Goal: Task Accomplishment & Management: Manage account settings

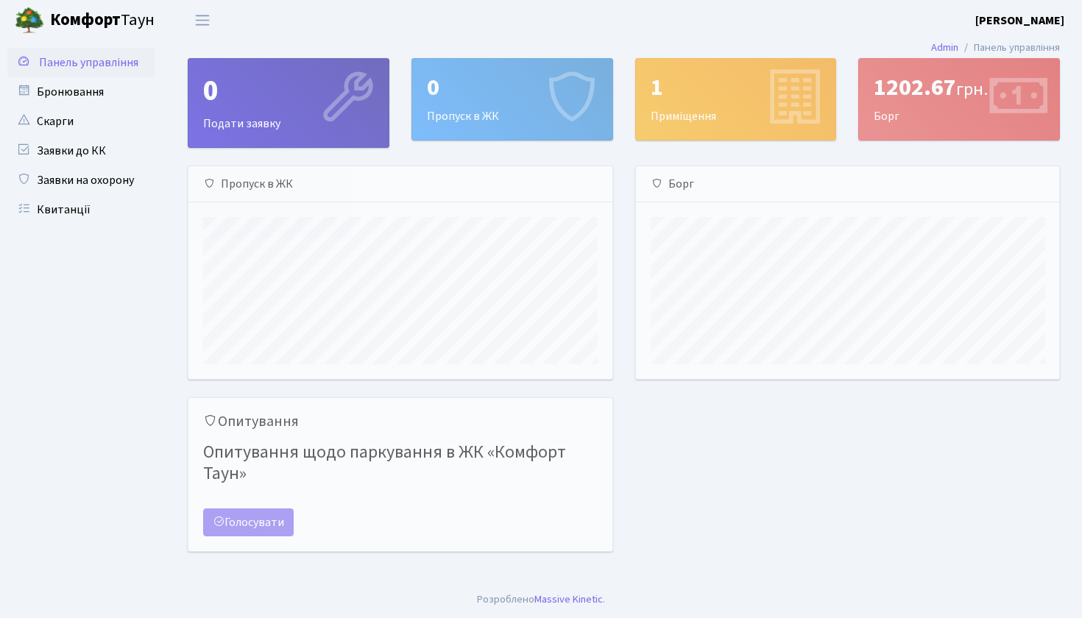
scroll to position [213, 423]
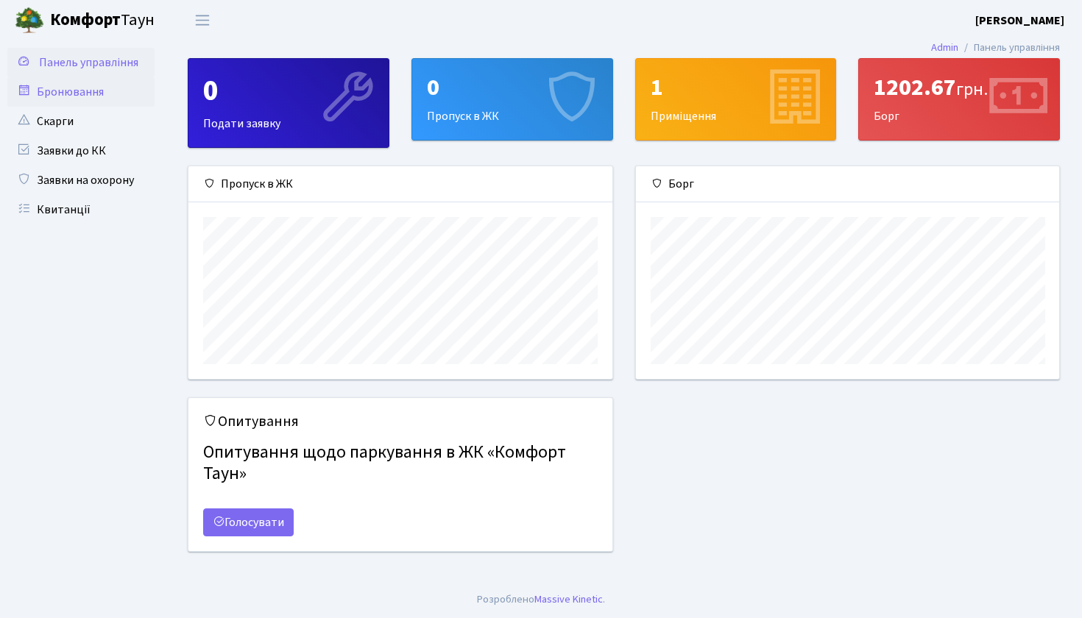
click at [69, 96] on link "Бронювання" at bounding box center [80, 91] width 147 height 29
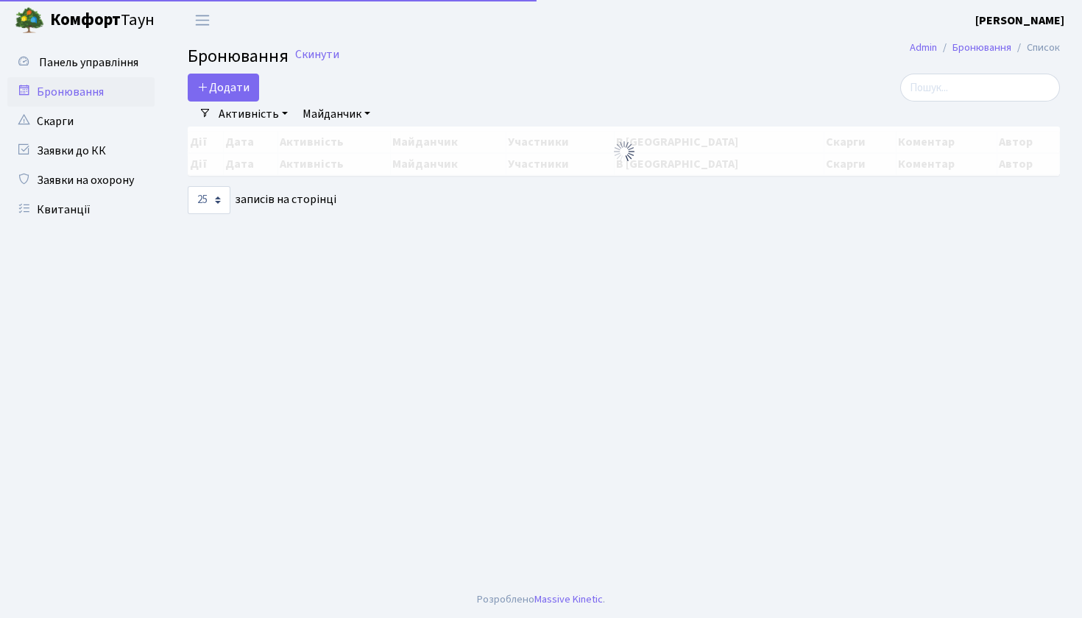
select select "25"
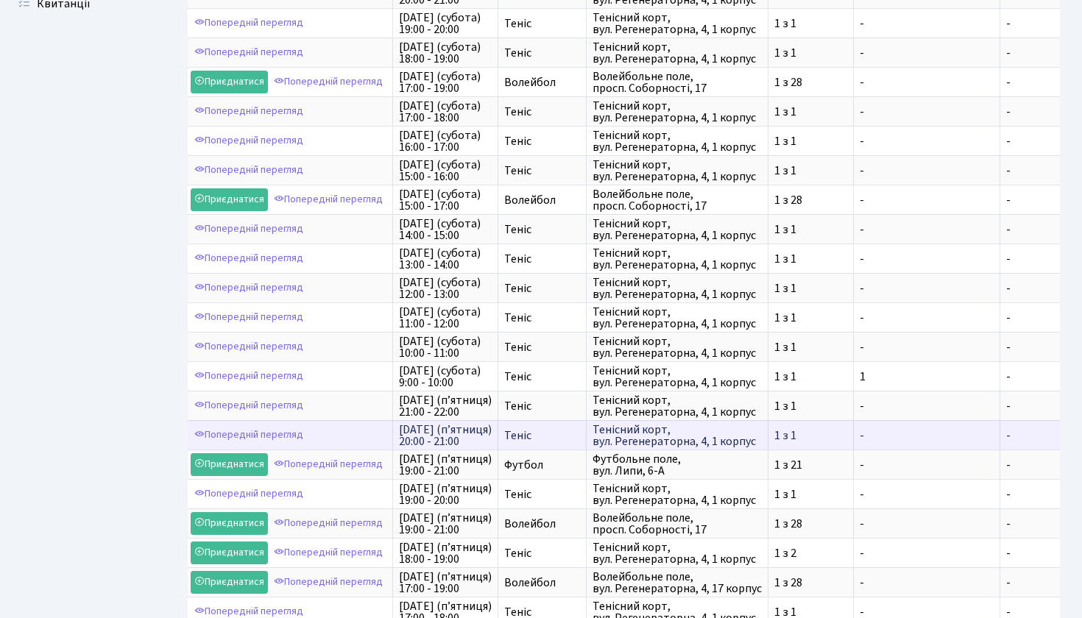
scroll to position [207, 0]
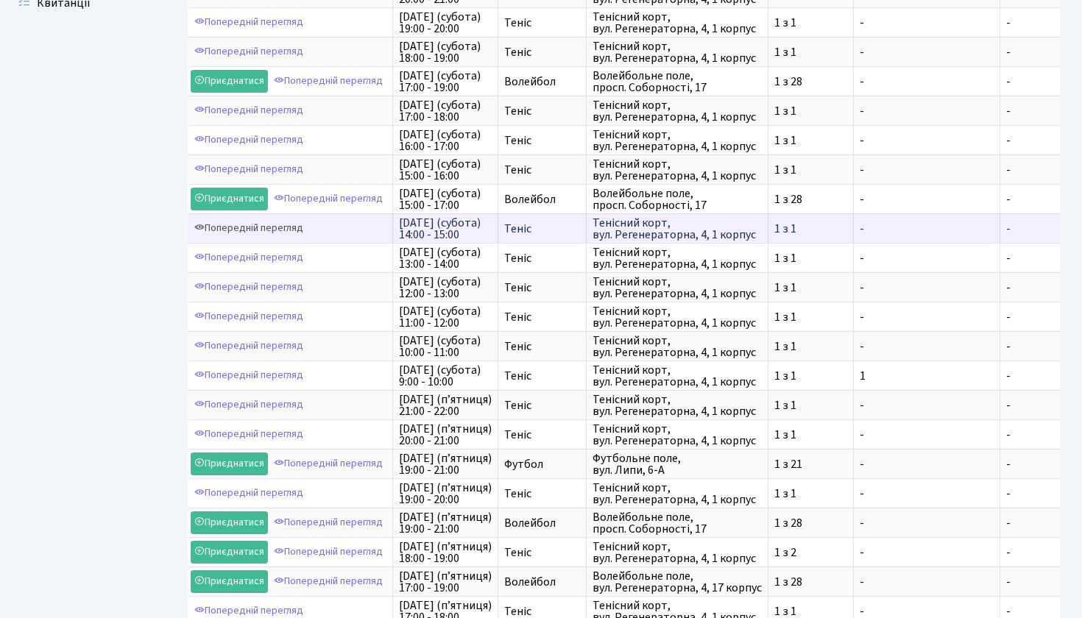
click at [239, 240] on link "Попередній перегляд" at bounding box center [249, 228] width 116 height 23
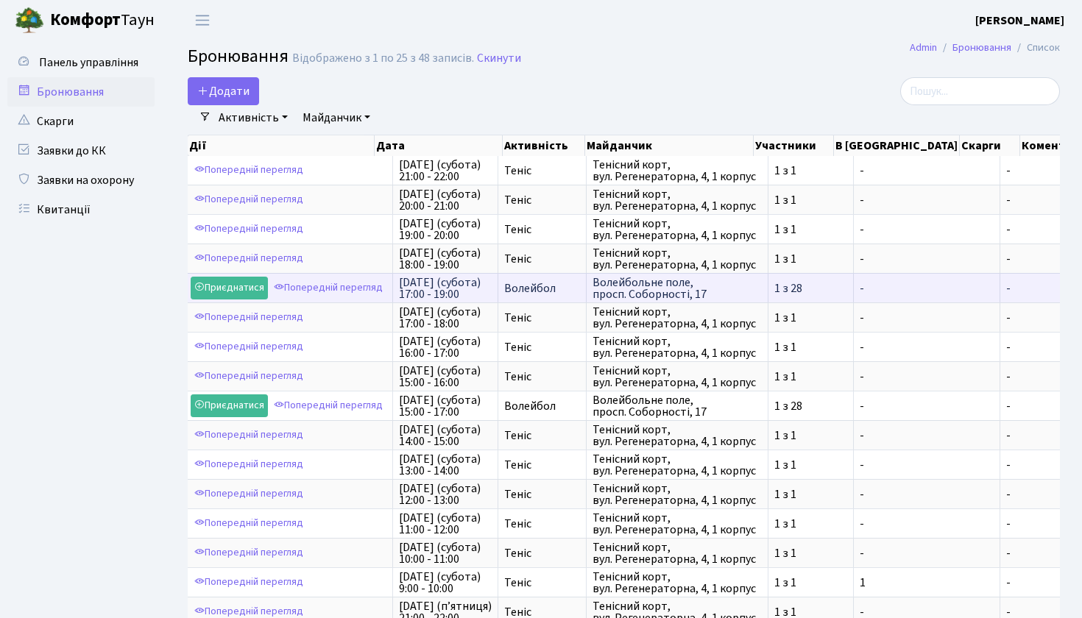
scroll to position [0, 0]
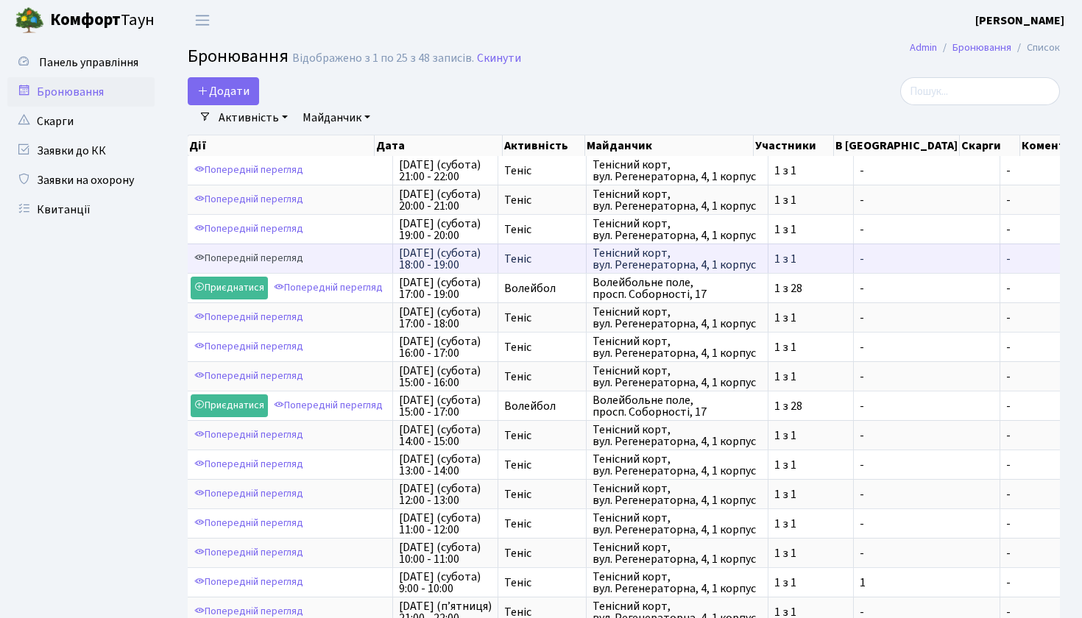
click at [283, 265] on link "Попередній перегляд" at bounding box center [249, 258] width 116 height 23
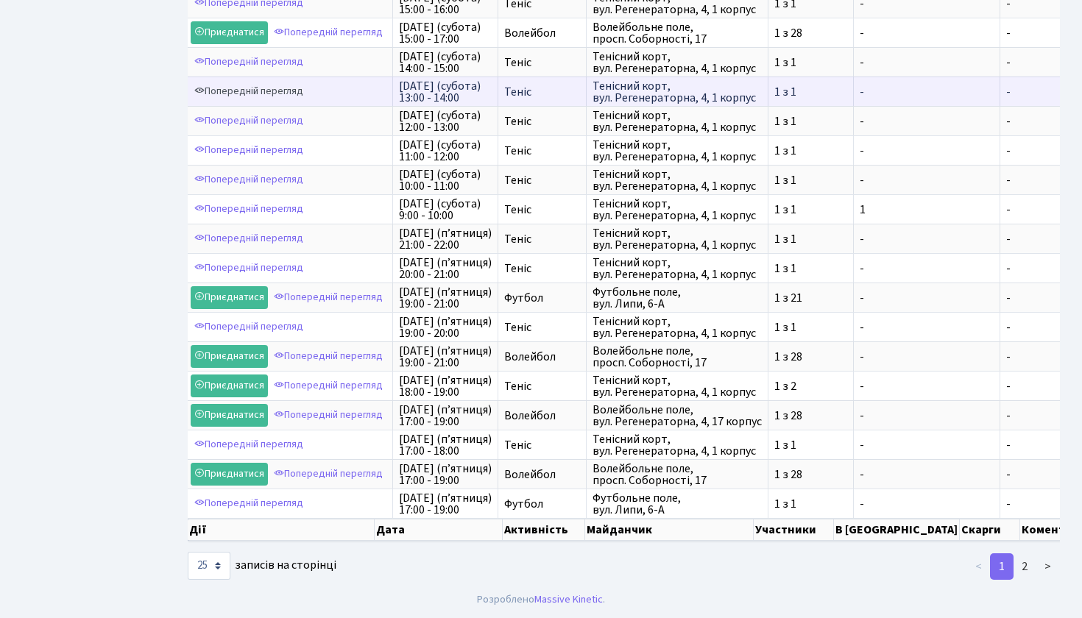
scroll to position [392, 0]
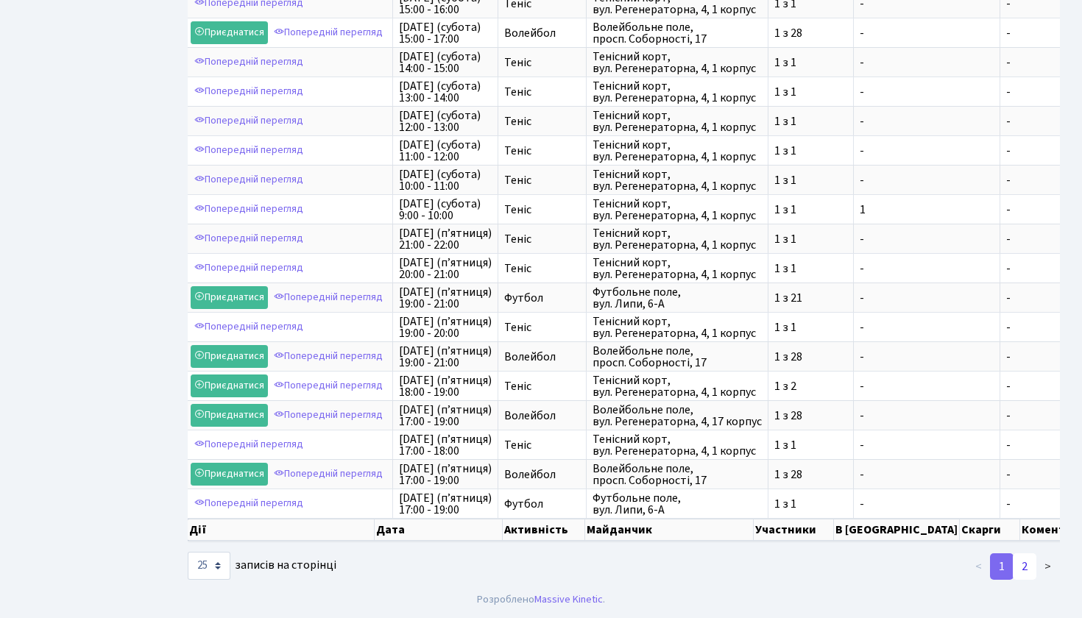
click at [1026, 571] on link "2" at bounding box center [1024, 566] width 24 height 26
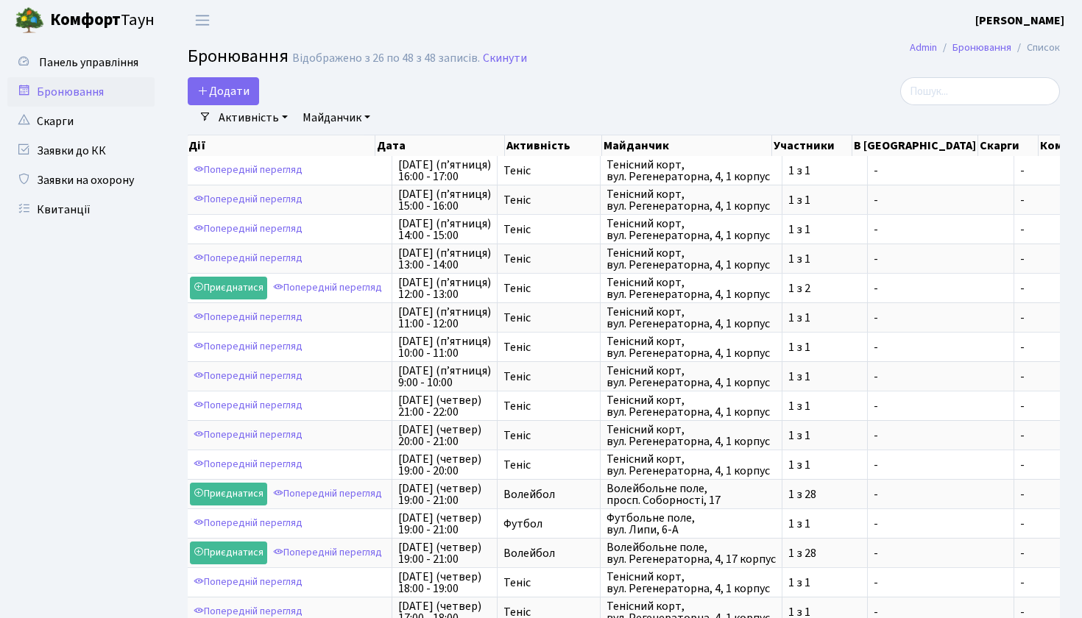
scroll to position [0, 0]
click at [209, 86] on button "Додати" at bounding box center [223, 91] width 71 height 28
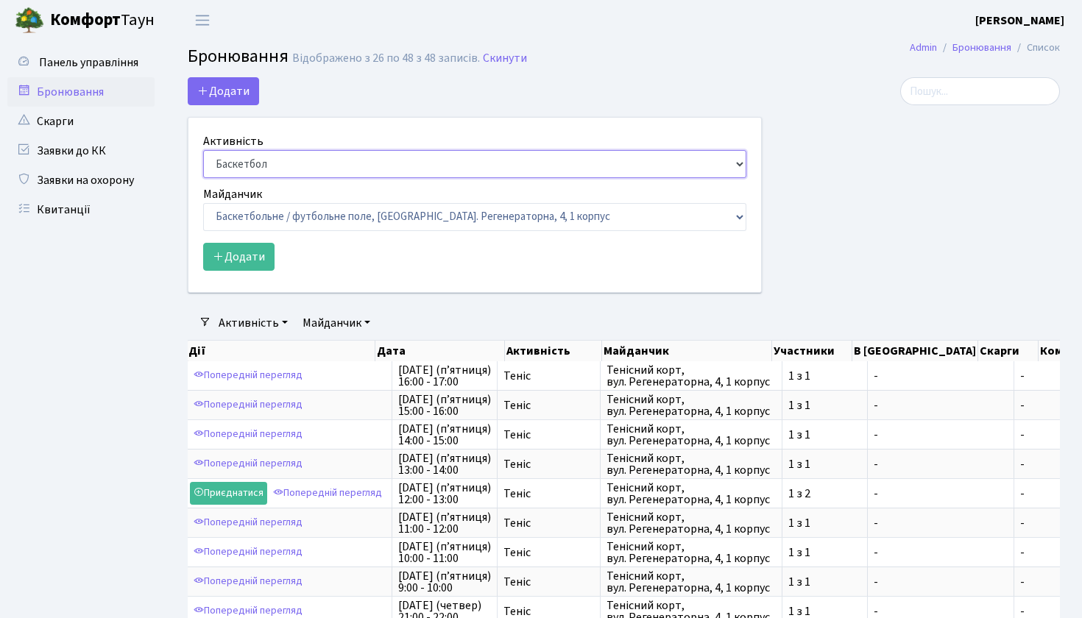
select select "1"
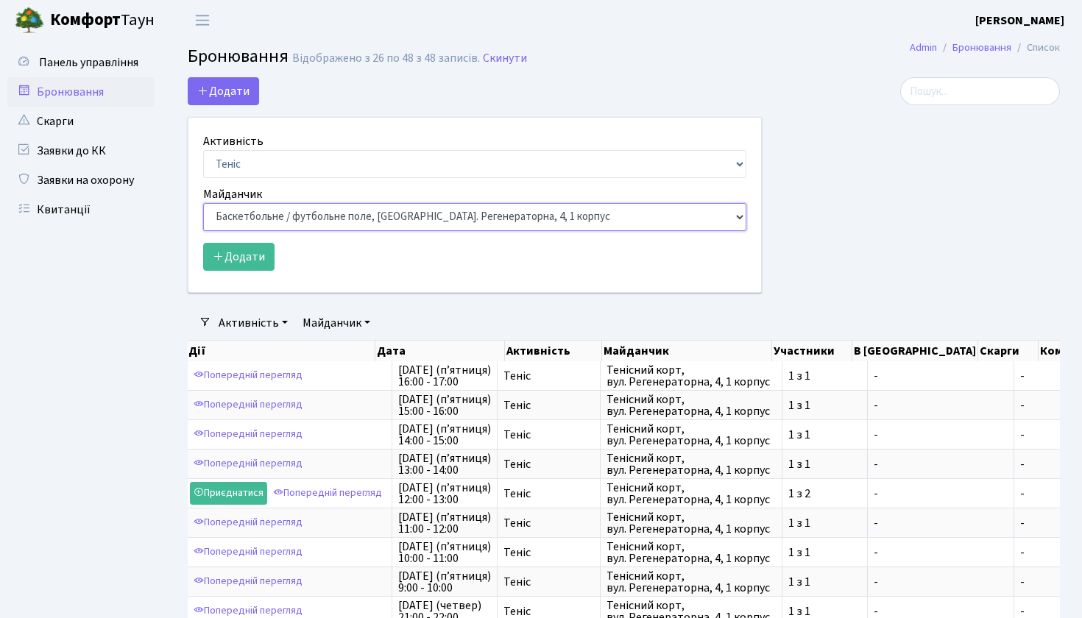
select select "1"
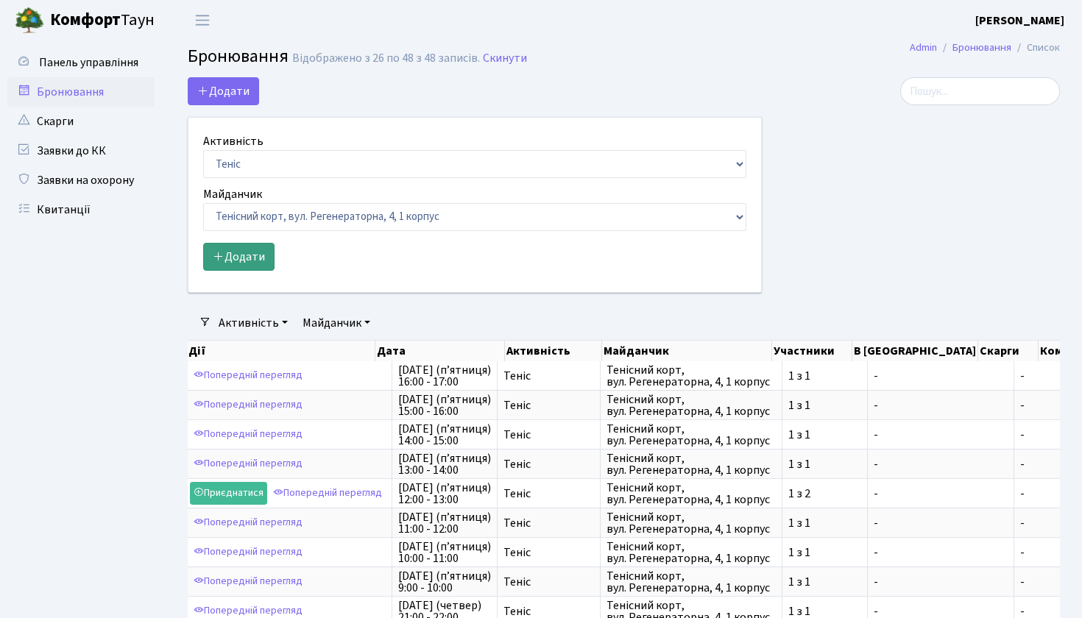
click at [250, 255] on button "Додати" at bounding box center [238, 257] width 71 height 28
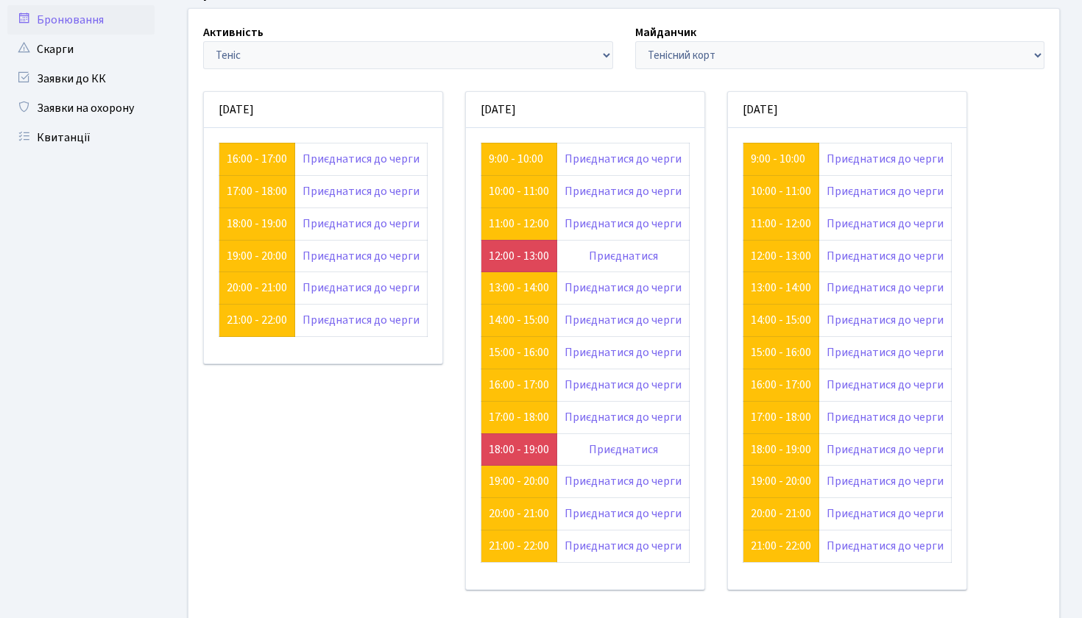
scroll to position [74, 0]
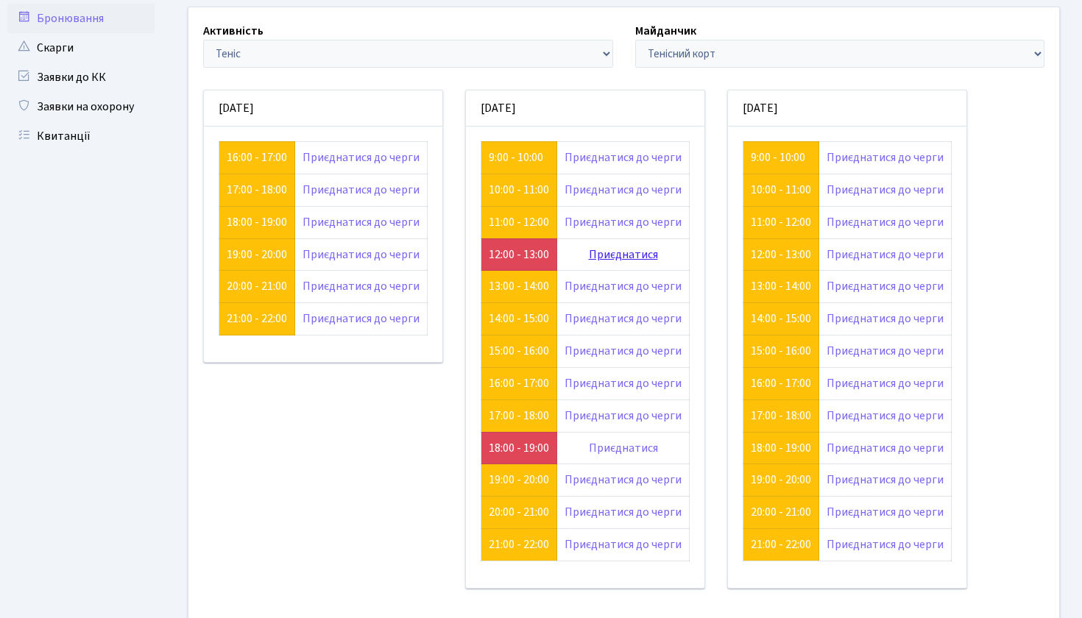
click at [614, 255] on link "Приєднатися" at bounding box center [623, 254] width 69 height 16
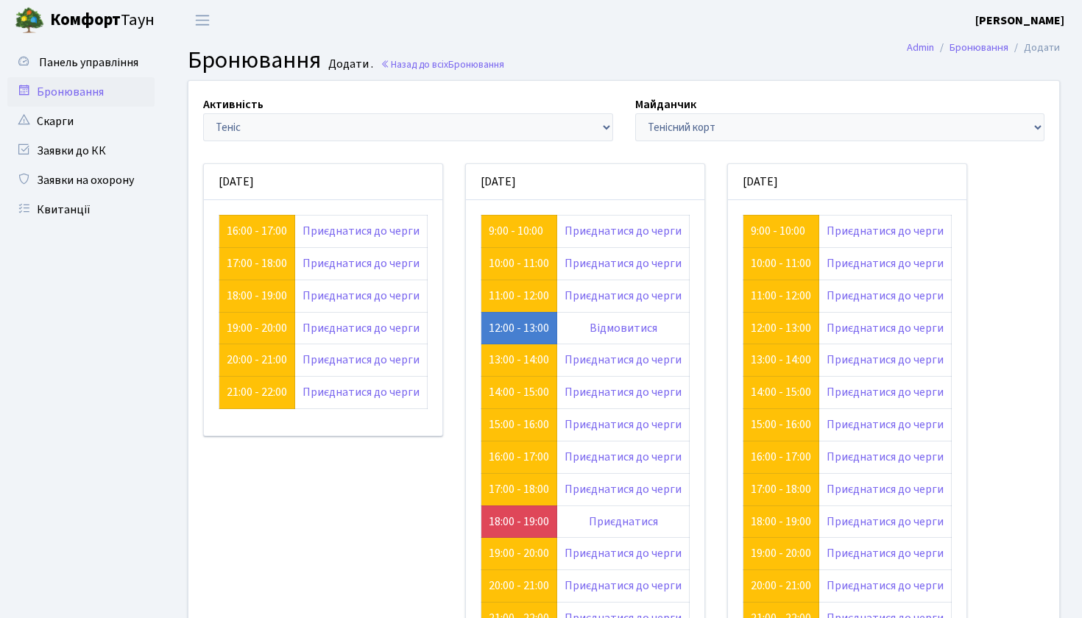
click at [64, 90] on link "Бронювання" at bounding box center [80, 91] width 147 height 29
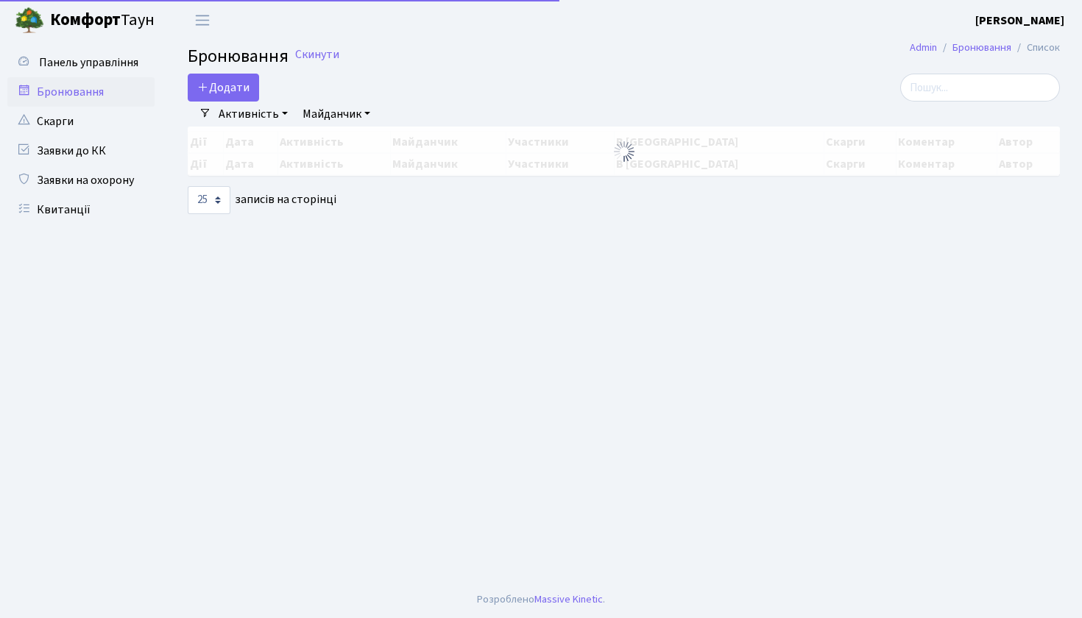
select select "25"
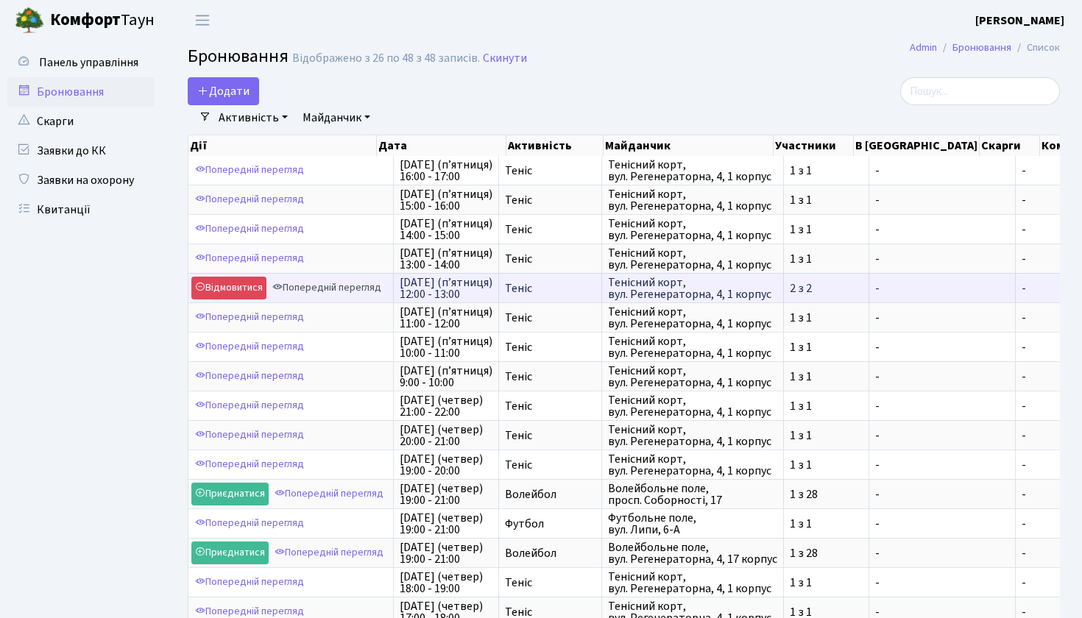
click at [338, 294] on link "Попередній перегляд" at bounding box center [327, 288] width 116 height 23
click at [299, 298] on link "Попередній перегляд" at bounding box center [327, 288] width 116 height 23
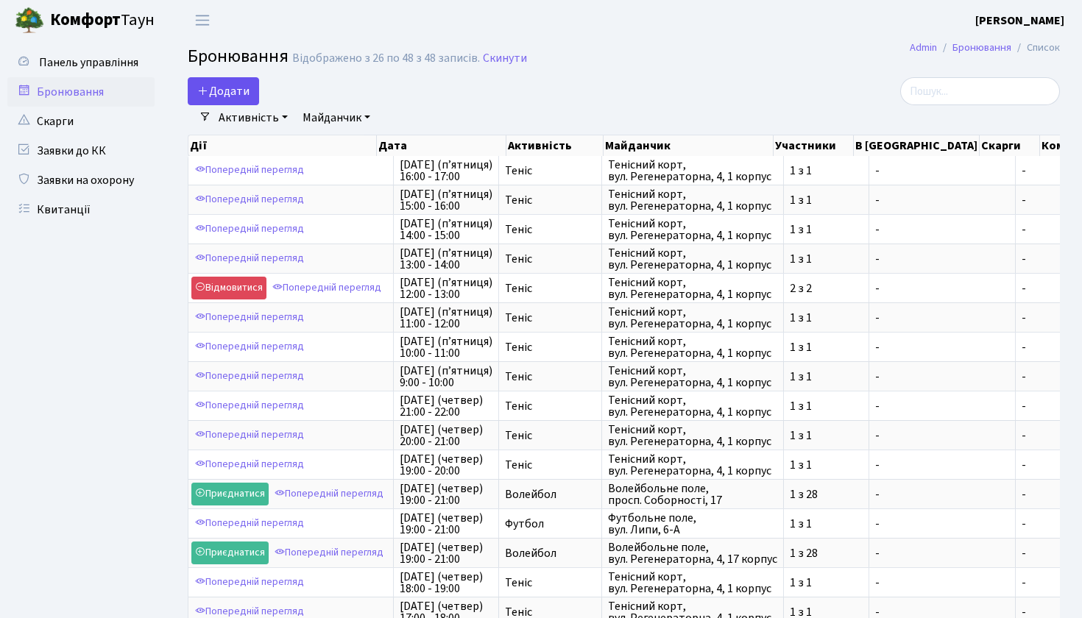
click at [227, 87] on button "Додати" at bounding box center [223, 91] width 71 height 28
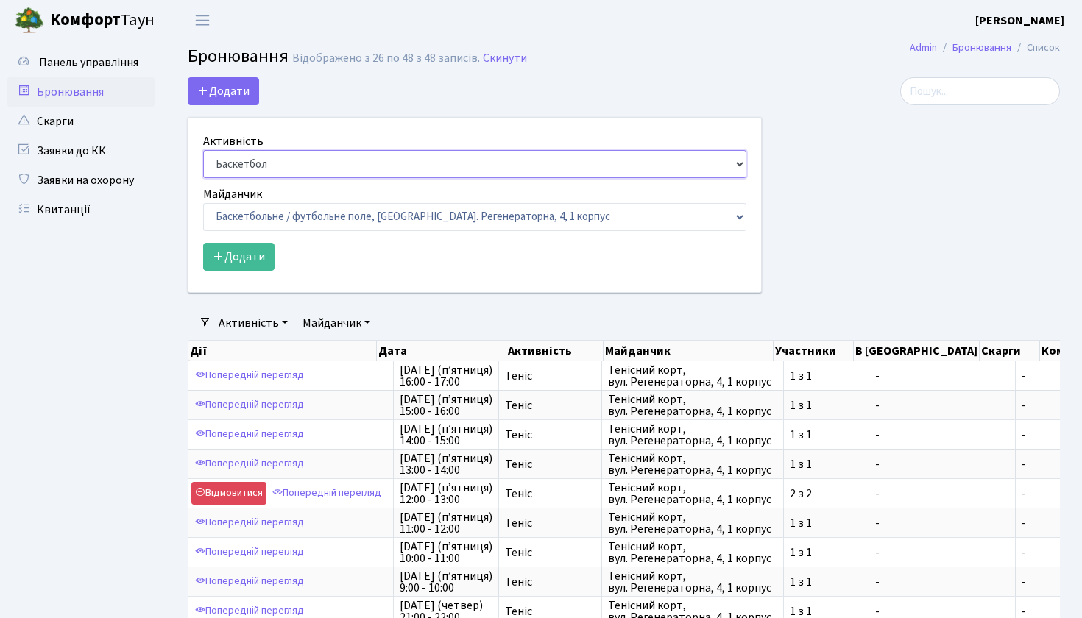
select select "1"
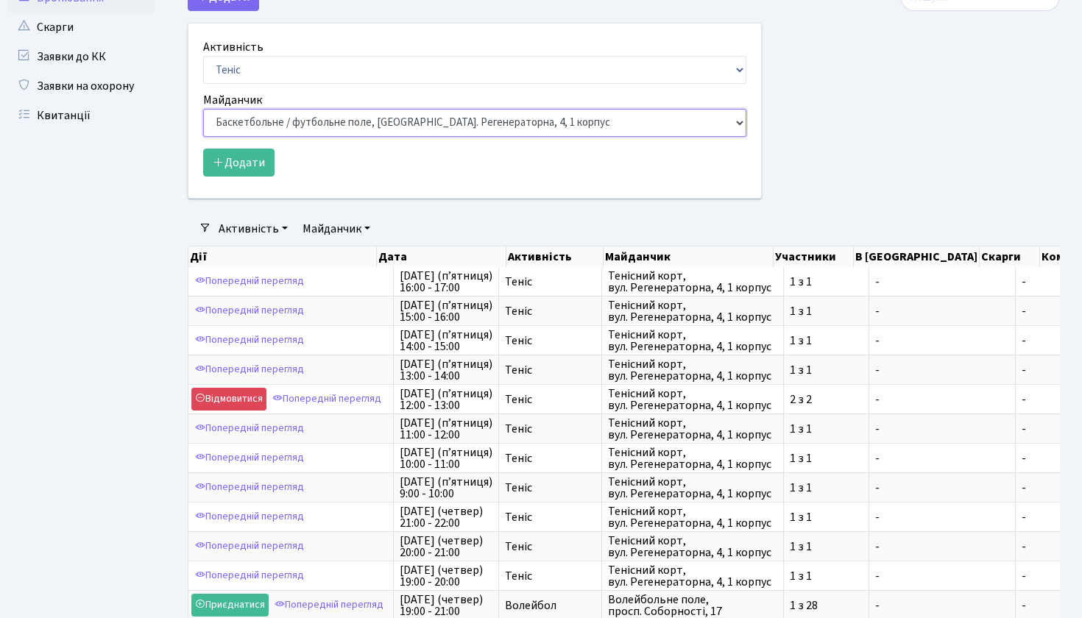
scroll to position [104, 0]
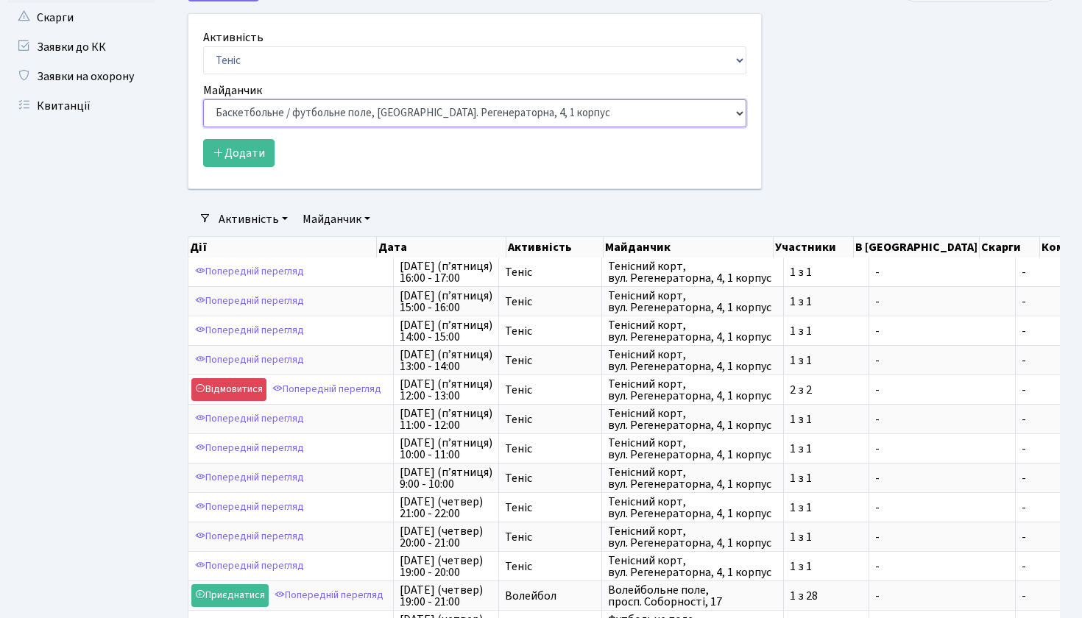
select select "1"
click at [246, 155] on button "Додати" at bounding box center [238, 153] width 71 height 28
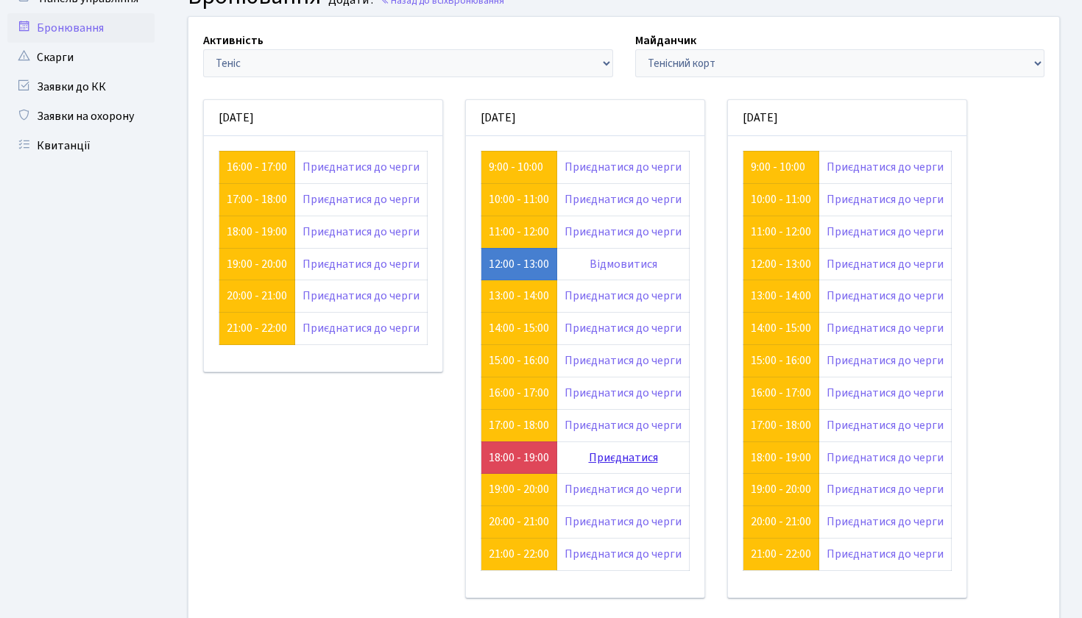
scroll to position [68, 0]
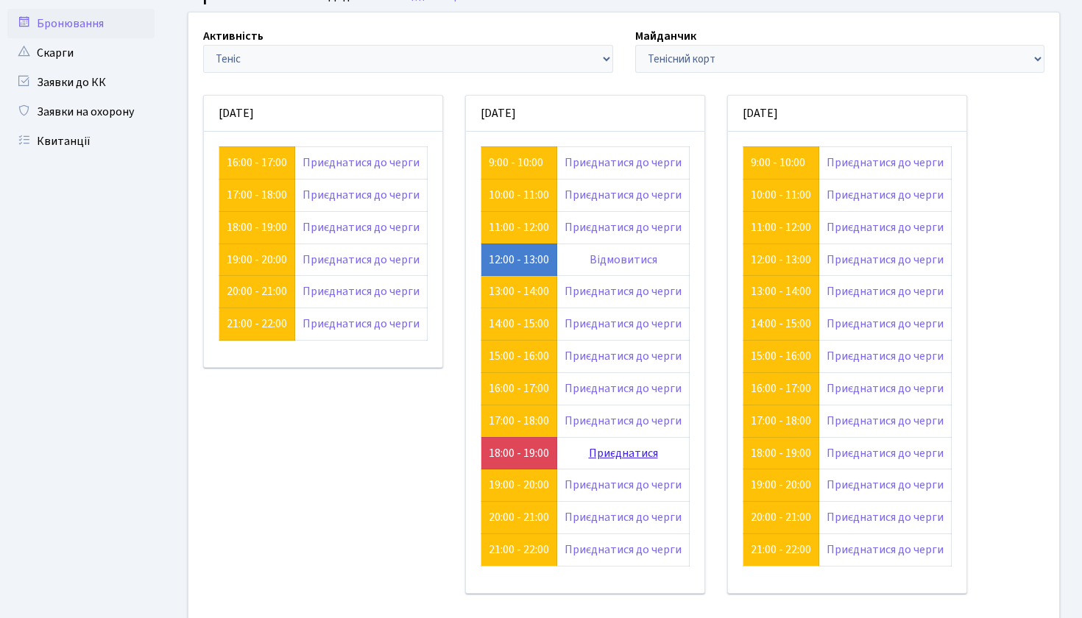
click at [605, 447] on link "Приєднатися" at bounding box center [623, 453] width 69 height 16
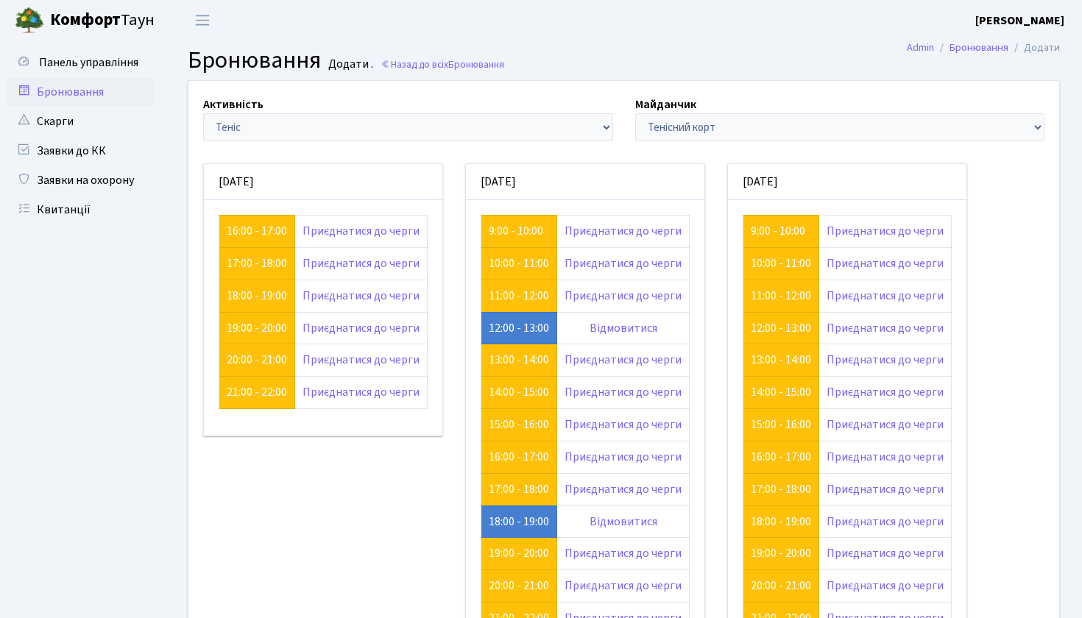
click at [89, 32] on span "[PERSON_NAME]" at bounding box center [102, 20] width 104 height 25
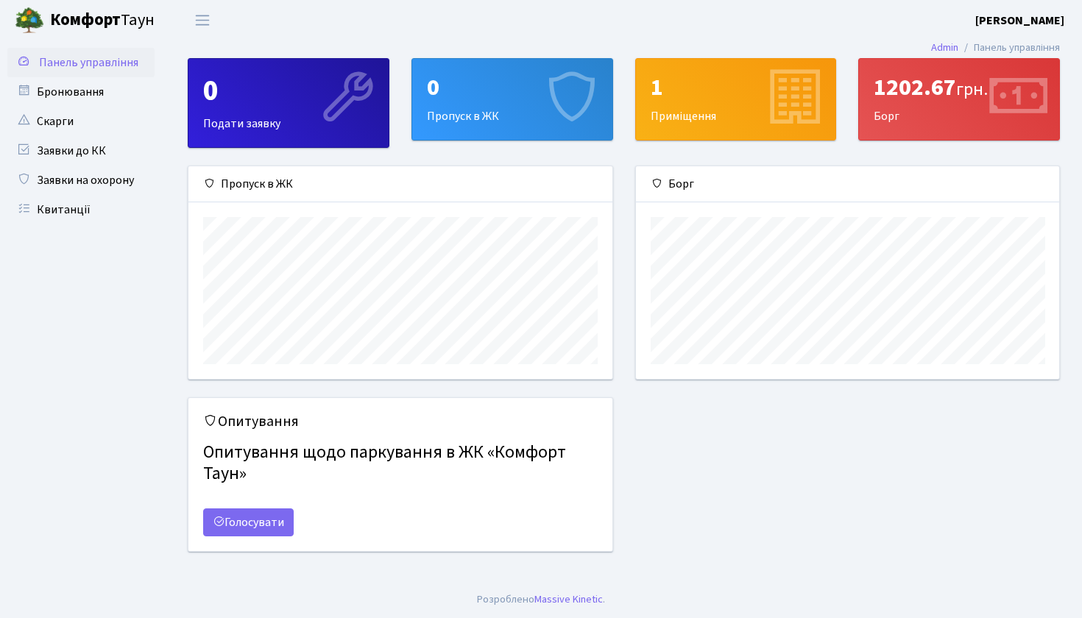
scroll to position [213, 423]
click at [102, 94] on link "Бронювання" at bounding box center [80, 91] width 147 height 29
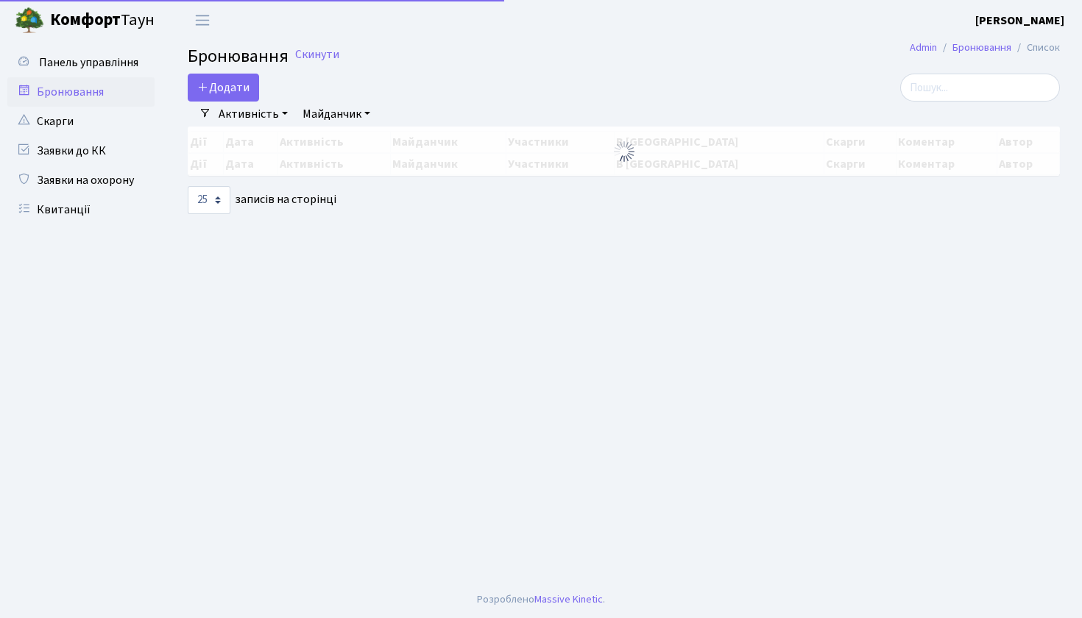
select select "25"
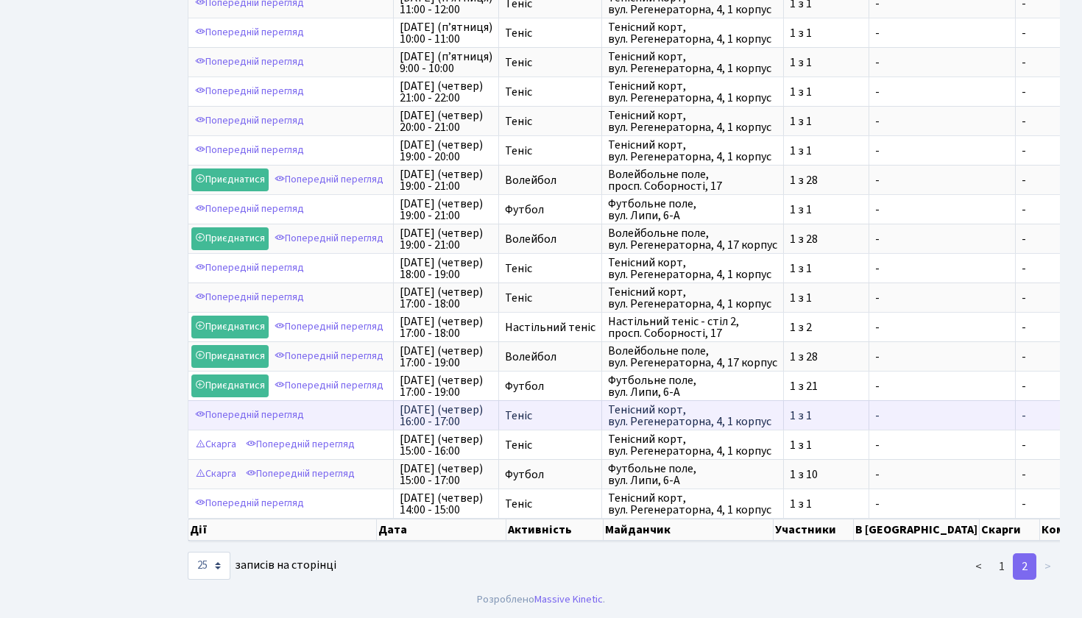
scroll to position [333, 0]
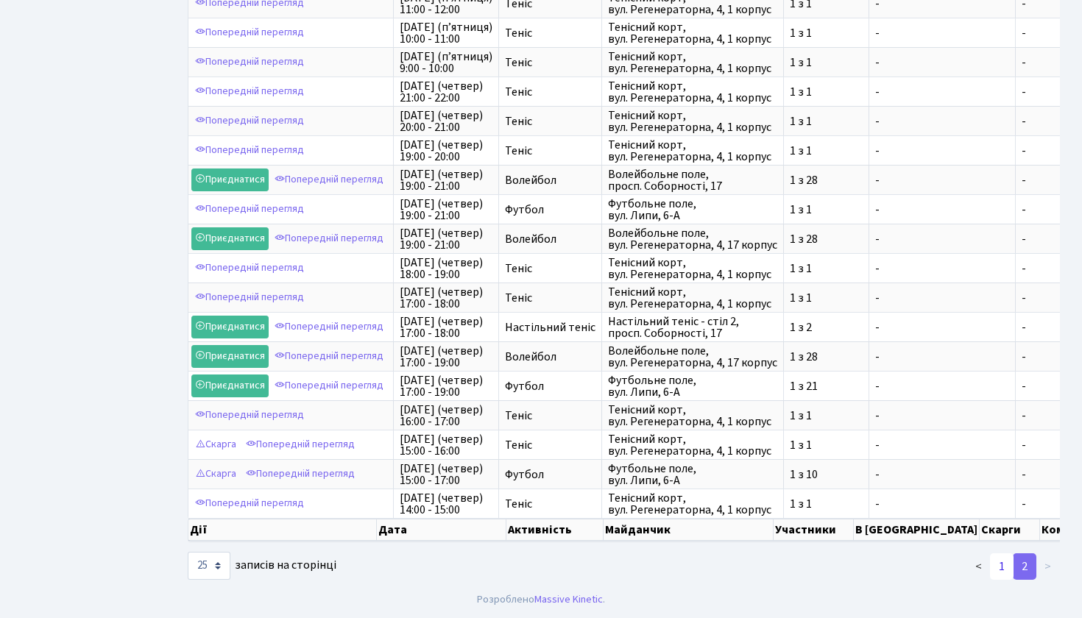
click at [1011, 570] on link "1" at bounding box center [1002, 566] width 24 height 26
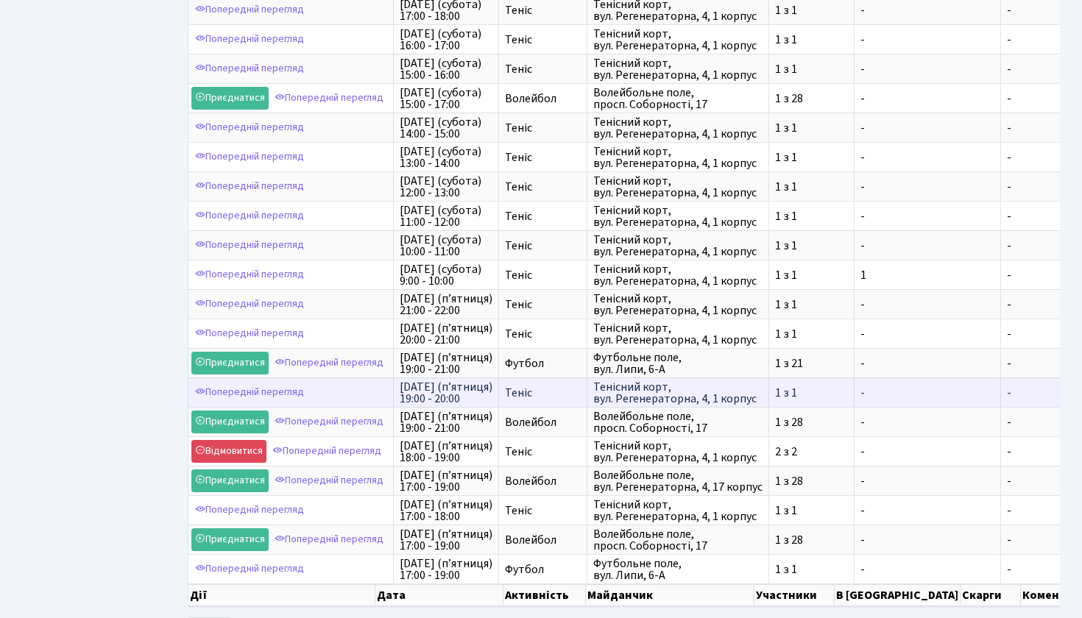
scroll to position [308, 0]
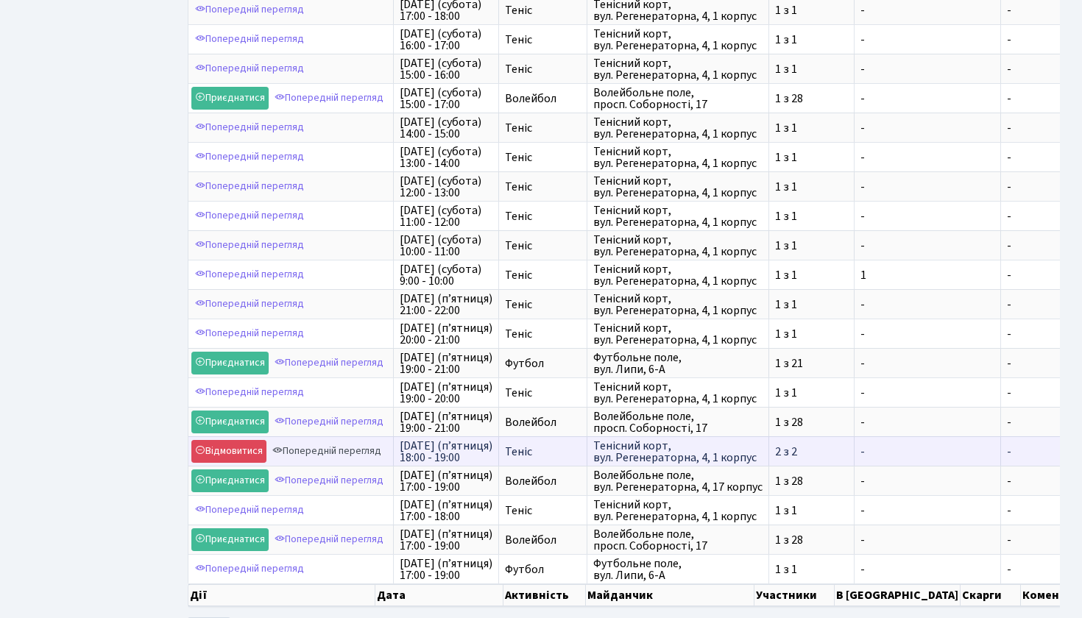
click at [332, 455] on link "Попередній перегляд" at bounding box center [327, 451] width 116 height 23
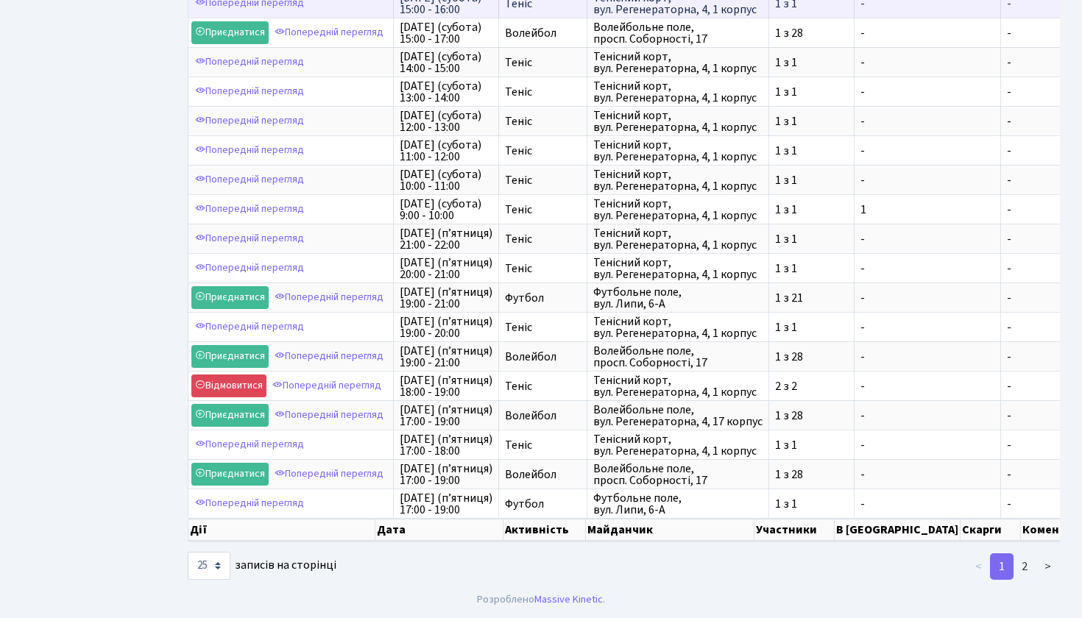
scroll to position [392, 0]
click at [1021, 562] on link "2" at bounding box center [1024, 566] width 24 height 26
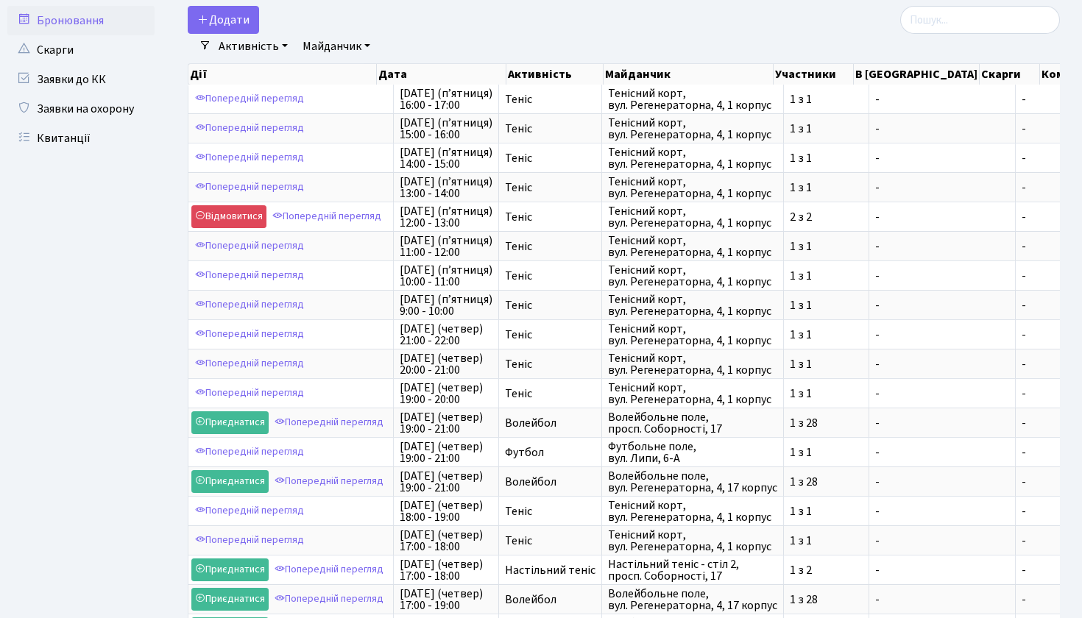
scroll to position [59, 0]
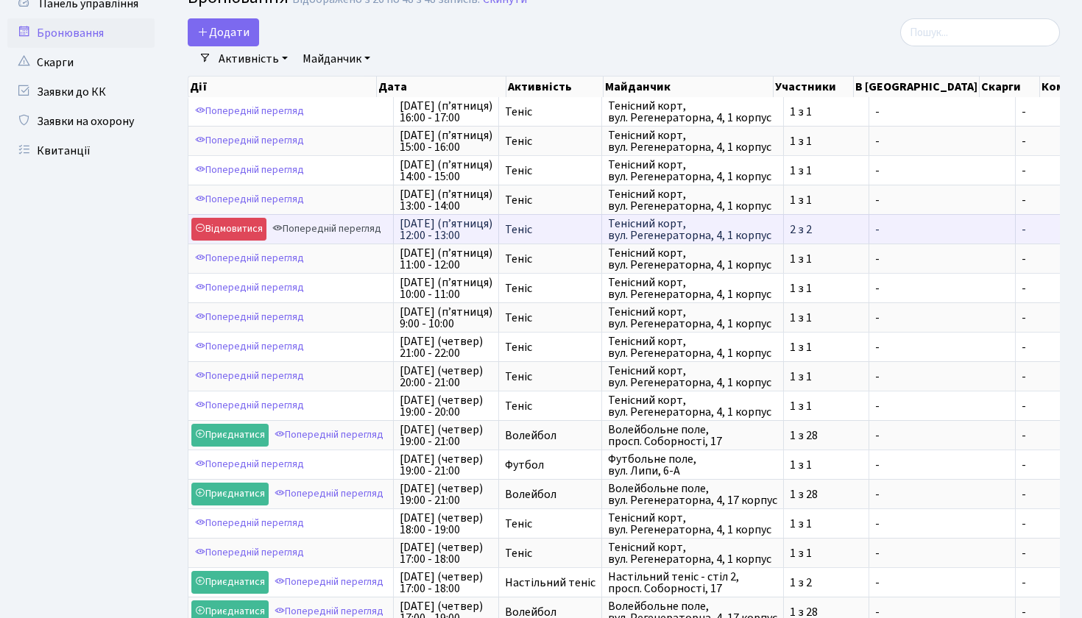
click at [336, 235] on link "Попередній перегляд" at bounding box center [327, 229] width 116 height 23
